Goal: Transaction & Acquisition: Purchase product/service

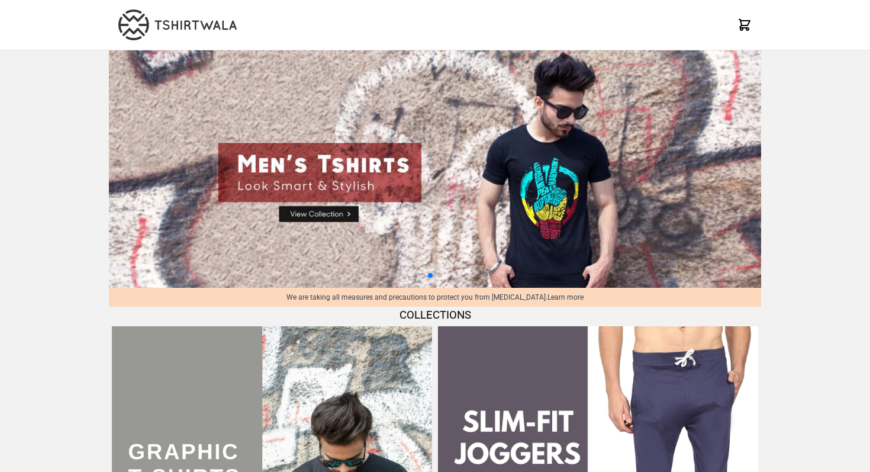
click at [438, 308] on span "COLLECTIONS" at bounding box center [435, 314] width 72 height 13
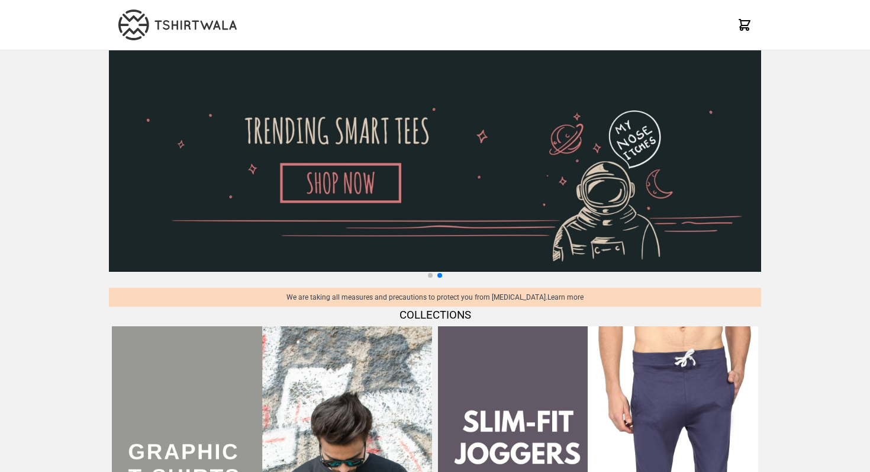
click at [744, 25] on icon at bounding box center [744, 25] width 11 height 11
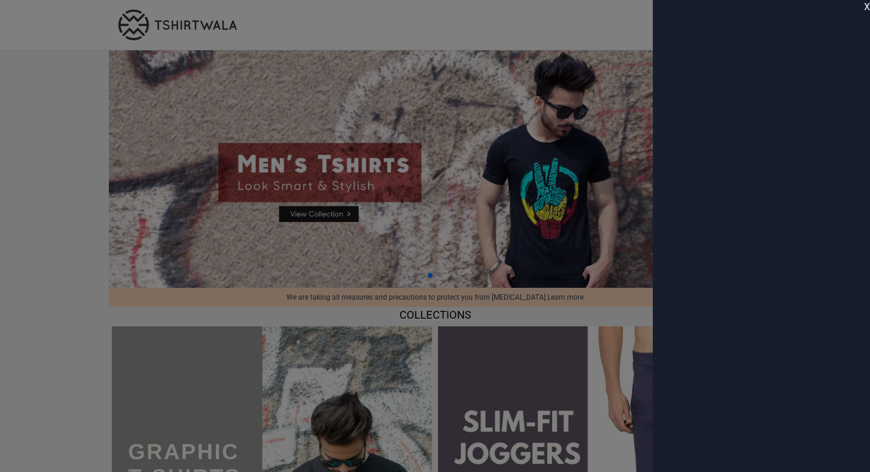
click at [867, 7] on span "X" at bounding box center [867, 7] width 6 height 14
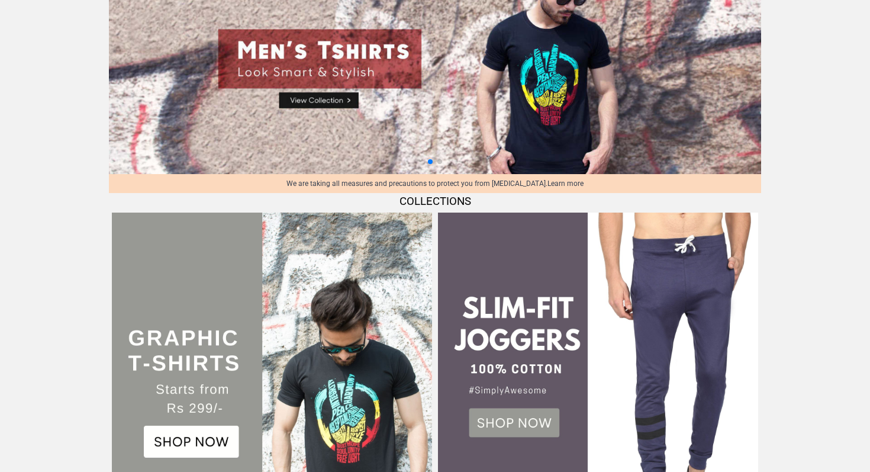
scroll to position [246, 0]
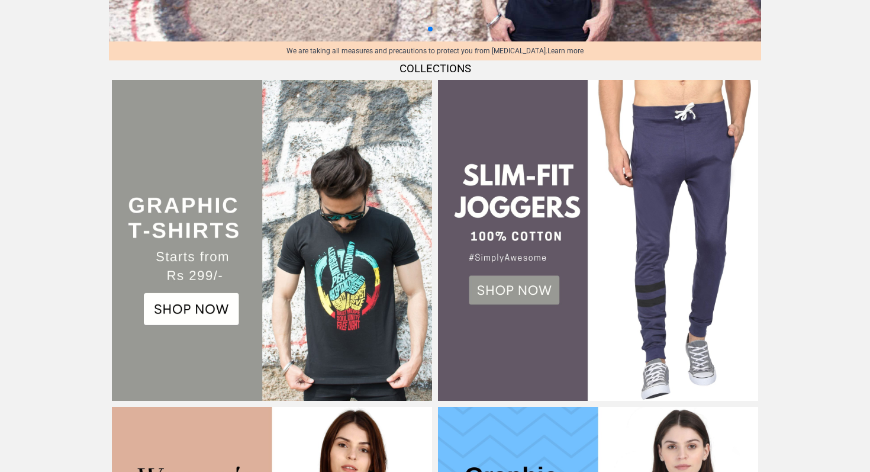
click at [205, 315] on img at bounding box center [272, 240] width 320 height 320
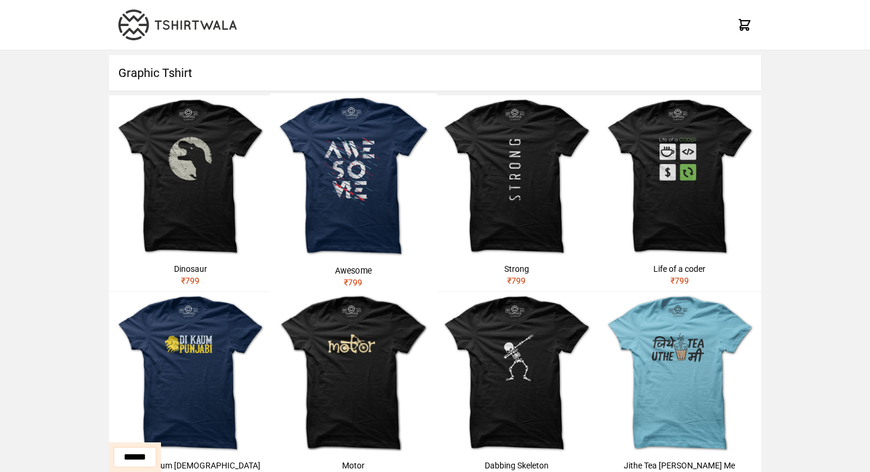
click at [363, 262] on div "Awesome ₹ 799" at bounding box center [353, 276] width 166 height 34
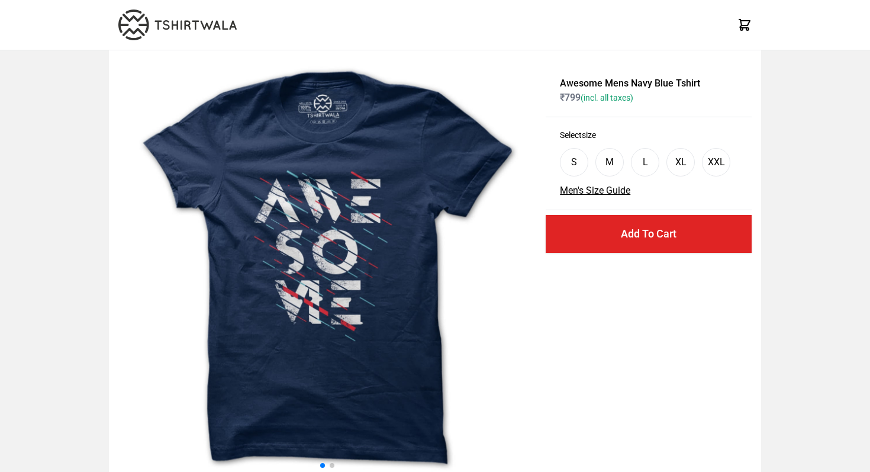
click at [612, 166] on div "M" at bounding box center [609, 162] width 8 height 14
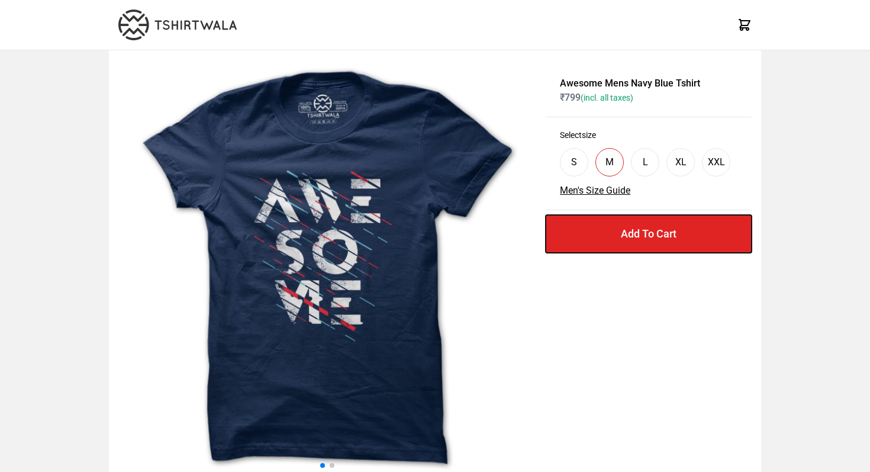
click at [617, 241] on button "Add To Cart" at bounding box center [649, 234] width 206 height 38
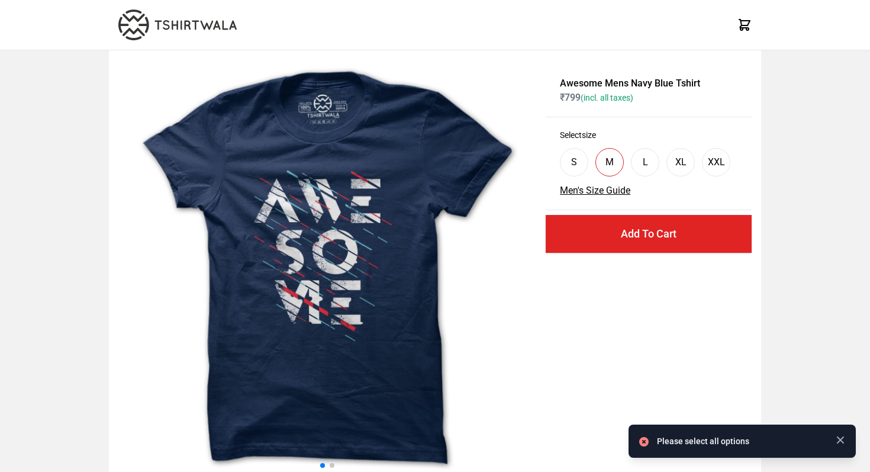
click at [575, 157] on div "S" at bounding box center [574, 162] width 6 height 14
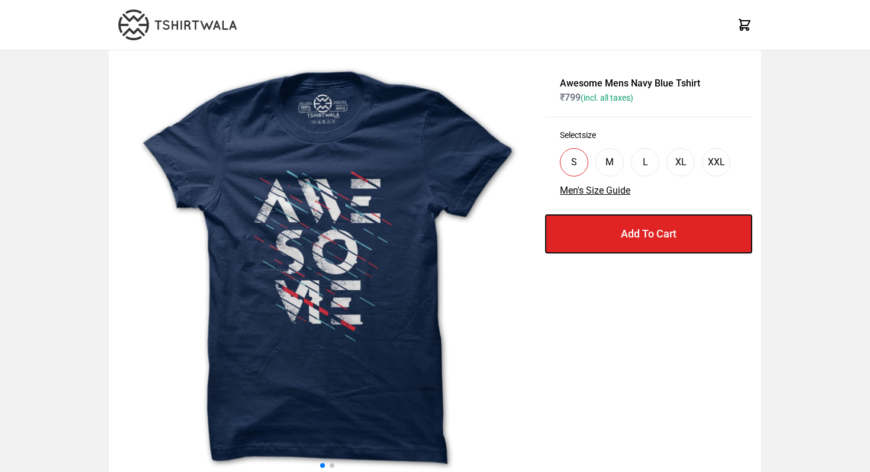
click at [624, 234] on button "Add To Cart" at bounding box center [649, 234] width 206 height 38
